Goal: Task Accomplishment & Management: Use online tool/utility

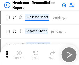
click at [19, 55] on img "button" at bounding box center [19, 53] width 6 height 6
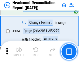
scroll to position [621, 0]
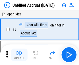
click at [19, 55] on img "button" at bounding box center [19, 53] width 6 height 6
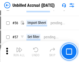
scroll to position [540, 0]
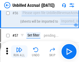
click at [19, 51] on img "button" at bounding box center [19, 49] width 6 height 6
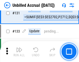
scroll to position [1539, 0]
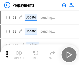
click at [19, 55] on img "button" at bounding box center [19, 53] width 6 height 6
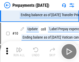
scroll to position [32, 0]
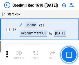
scroll to position [88, 0]
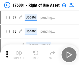
click at [19, 55] on img "button" at bounding box center [19, 53] width 6 height 6
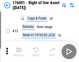
scroll to position [33, 0]
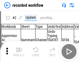
click at [19, 51] on img "button" at bounding box center [19, 49] width 6 height 6
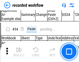
scroll to position [1615, 0]
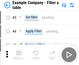
click at [19, 55] on img "button" at bounding box center [19, 53] width 6 height 6
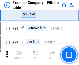
scroll to position [473, 0]
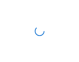
scroll to position [8, 0]
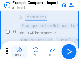
click at [19, 51] on img "button" at bounding box center [19, 49] width 6 height 6
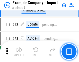
scroll to position [114, 0]
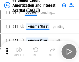
click at [19, 51] on img "button" at bounding box center [19, 49] width 6 height 6
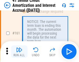
click at [19, 51] on img "button" at bounding box center [19, 49] width 6 height 6
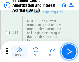
scroll to position [553, 0]
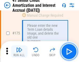
click at [19, 51] on img "button" at bounding box center [19, 49] width 6 height 6
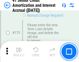
scroll to position [605, 0]
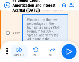
click at [19, 51] on img "button" at bounding box center [19, 49] width 6 height 6
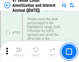
scroll to position [660, 0]
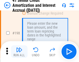
click at [19, 51] on img "button" at bounding box center [19, 49] width 6 height 6
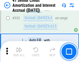
scroll to position [1320, 0]
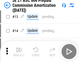
click at [19, 51] on img "button" at bounding box center [19, 49] width 6 height 6
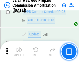
scroll to position [965, 0]
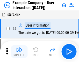
click at [19, 51] on img "button" at bounding box center [19, 49] width 6 height 6
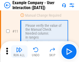
click at [19, 51] on img "button" at bounding box center [19, 49] width 6 height 6
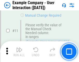
scroll to position [112, 0]
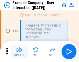
click at [19, 51] on img "button" at bounding box center [19, 49] width 6 height 6
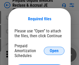
click at [54, 51] on span "Open" at bounding box center [54, 51] width 9 height 4
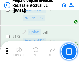
scroll to position [698, 0]
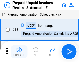
click at [19, 51] on img "button" at bounding box center [19, 49] width 6 height 6
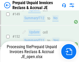
scroll to position [450, 0]
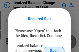
click at [54, 49] on span "Open" at bounding box center [54, 51] width 9 height 4
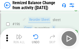
scroll to position [995, 0]
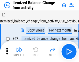
scroll to position [8, 0]
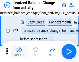
click at [19, 51] on img "button" at bounding box center [19, 49] width 6 height 6
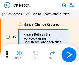
scroll to position [2, 0]
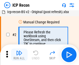
click at [19, 55] on img "button" at bounding box center [19, 53] width 6 height 6
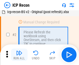
click at [19, 55] on img "button" at bounding box center [19, 53] width 6 height 6
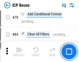
scroll to position [507, 0]
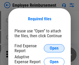
click at [54, 49] on span "Open" at bounding box center [54, 49] width 9 height 4
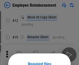
scroll to position [45, 0]
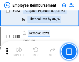
scroll to position [1405, 0]
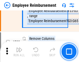
click at [19, 51] on img "button" at bounding box center [19, 49] width 6 height 6
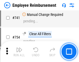
scroll to position [3626, 0]
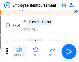
click at [19, 51] on img "button" at bounding box center [19, 49] width 6 height 6
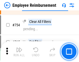
click at [19, 51] on img "button" at bounding box center [19, 49] width 6 height 6
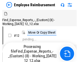
scroll to position [18, 0]
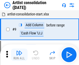
click at [19, 55] on img "button" at bounding box center [19, 53] width 6 height 6
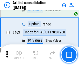
scroll to position [2263, 0]
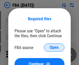
click at [54, 48] on span "Open" at bounding box center [54, 48] width 9 height 4
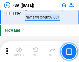
scroll to position [5550, 0]
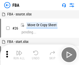
scroll to position [5, 0]
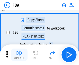
click at [19, 55] on img "button" at bounding box center [19, 53] width 6 height 6
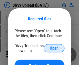
click at [54, 49] on span "Open" at bounding box center [54, 49] width 9 height 4
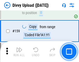
scroll to position [535, 0]
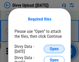
click at [54, 49] on span "Open" at bounding box center [54, 49] width 9 height 4
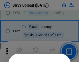
scroll to position [580, 0]
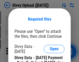
scroll to position [878, 0]
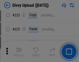
scroll to position [1031, 0]
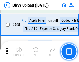
scroll to position [3536, 0]
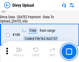
scroll to position [608, 0]
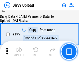
scroll to position [722, 0]
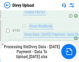
scroll to position [692, 0]
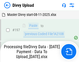
scroll to position [806, 0]
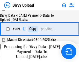
scroll to position [950, 0]
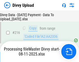
scroll to position [1064, 0]
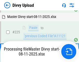
scroll to position [1205, 0]
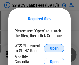
click at [54, 49] on span "Open" at bounding box center [54, 49] width 9 height 4
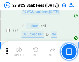
scroll to position [504, 0]
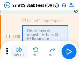
click at [19, 51] on img "button" at bounding box center [19, 49] width 6 height 6
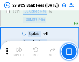
scroll to position [2600, 0]
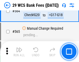
click at [19, 51] on img "button" at bounding box center [19, 49] width 6 height 6
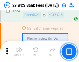
scroll to position [2795, 0]
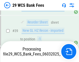
scroll to position [211, 0]
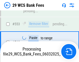
scroll to position [2789, 0]
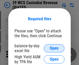
click at [54, 49] on span "Open" at bounding box center [54, 49] width 9 height 4
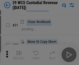
scroll to position [111, 0]
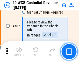
scroll to position [2394, 0]
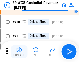
click at [19, 51] on img "button" at bounding box center [19, 49] width 6 height 6
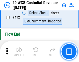
scroll to position [2468, 0]
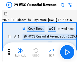
scroll to position [12, 0]
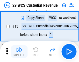
click at [19, 51] on img "button" at bounding box center [19, 49] width 6 height 6
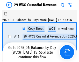
scroll to position [12, 0]
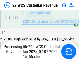
scroll to position [265, 0]
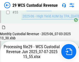
scroll to position [540, 0]
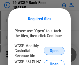
click at [54, 51] on span "Open" at bounding box center [54, 51] width 9 height 4
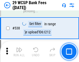
scroll to position [1986, 0]
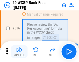
click at [19, 51] on img "button" at bounding box center [19, 49] width 6 height 6
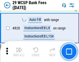
scroll to position [3279, 0]
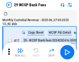
scroll to position [12, 0]
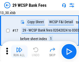
click at [19, 51] on img "button" at bounding box center [19, 49] width 6 height 6
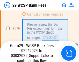
scroll to position [3152, 0]
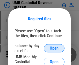
click at [54, 49] on span "Open" at bounding box center [54, 49] width 9 height 4
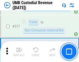
scroll to position [2410, 0]
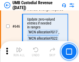
click at [19, 51] on img "button" at bounding box center [19, 49] width 6 height 6
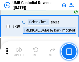
scroll to position [3188, 0]
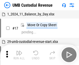
scroll to position [4, 0]
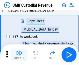
click at [19, 55] on img "button" at bounding box center [19, 53] width 6 height 6
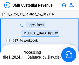
scroll to position [4, 0]
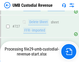
scroll to position [3176, 0]
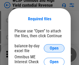
click at [54, 49] on span "Open" at bounding box center [54, 49] width 9 height 4
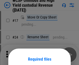
scroll to position [41, 0]
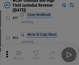
scroll to position [225, 0]
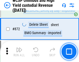
scroll to position [4374, 0]
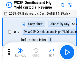
scroll to position [3, 0]
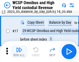
click at [19, 51] on img "button" at bounding box center [19, 49] width 6 height 6
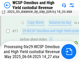
scroll to position [108, 0]
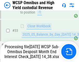
scroll to position [229, 0]
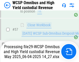
scroll to position [530, 0]
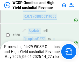
scroll to position [4362, 0]
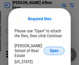
click at [54, 49] on span "Open" at bounding box center [54, 51] width 9 height 4
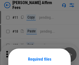
scroll to position [41, 0]
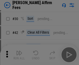
scroll to position [105, 0]
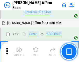
scroll to position [1405, 0]
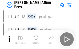
scroll to position [5, 0]
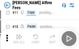
click at [19, 38] on img "button" at bounding box center [19, 36] width 6 height 6
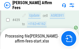
scroll to position [1355, 0]
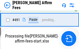
scroll to position [1412, 0]
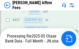
scroll to position [1355, 0]
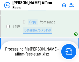
scroll to position [1349, 0]
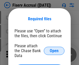
click at [54, 49] on span "Open" at bounding box center [54, 51] width 9 height 4
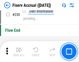
scroll to position [1638, 0]
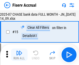
click at [19, 55] on img "button" at bounding box center [19, 53] width 6 height 6
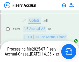
scroll to position [1359, 0]
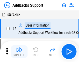
click at [19, 51] on img "button" at bounding box center [19, 49] width 6 height 6
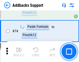
scroll to position [376, 0]
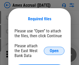
click at [54, 51] on span "Open" at bounding box center [54, 51] width 9 height 4
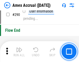
scroll to position [1546, 0]
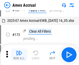
click at [19, 55] on img "button" at bounding box center [19, 53] width 6 height 6
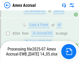
scroll to position [1604, 0]
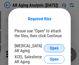
click at [54, 48] on span "Open" at bounding box center [54, 49] width 9 height 4
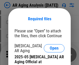
scroll to position [156, 0]
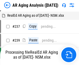
scroll to position [5, 0]
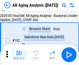
click at [19, 55] on img "button" at bounding box center [19, 53] width 6 height 6
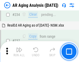
scroll to position [801, 0]
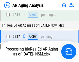
scroll to position [817, 0]
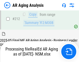
scroll to position [773, 0]
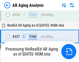
scroll to position [795, 0]
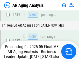
scroll to position [795, 0]
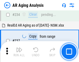
scroll to position [795, 0]
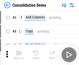
click at [19, 55] on img "button" at bounding box center [19, 53] width 6 height 6
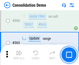
scroll to position [1732, 0]
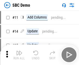
click at [19, 55] on img "button" at bounding box center [19, 53] width 6 height 6
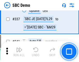
scroll to position [1360, 0]
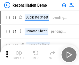
click at [19, 55] on img "button" at bounding box center [19, 53] width 6 height 6
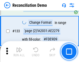
scroll to position [614, 0]
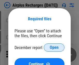
click at [54, 48] on span "Open" at bounding box center [54, 48] width 9 height 4
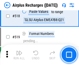
scroll to position [2224, 0]
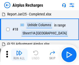
click at [19, 55] on img "button" at bounding box center [19, 53] width 6 height 6
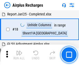
scroll to position [23, 0]
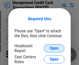
click at [54, 49] on span "Open" at bounding box center [54, 49] width 9 height 4
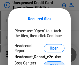
click at [54, 64] on span "Open" at bounding box center [54, 66] width 9 height 4
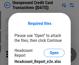
scroll to position [5, 0]
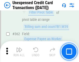
scroll to position [1329, 0]
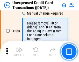
click at [19, 51] on img "button" at bounding box center [19, 49] width 6 height 6
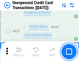
scroll to position [1763, 0]
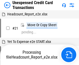
scroll to position [8, 0]
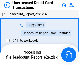
scroll to position [8, 0]
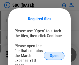
click at [54, 56] on span "Open" at bounding box center [54, 56] width 9 height 4
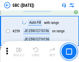
scroll to position [1010, 0]
